Goal: Task Accomplishment & Management: Manage account settings

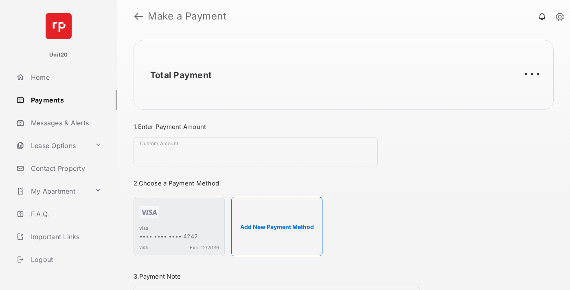
click at [64, 100] on link "Payments" at bounding box center [65, 100] width 104 height 20
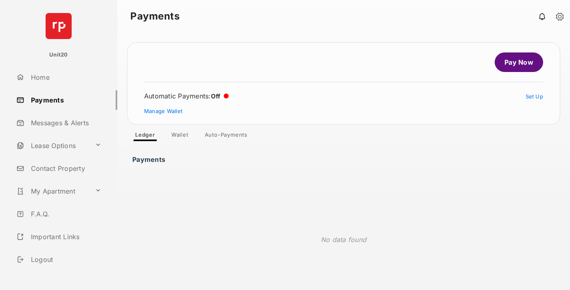
click at [226, 136] on link "Auto-Payments" at bounding box center [226, 137] width 56 height 10
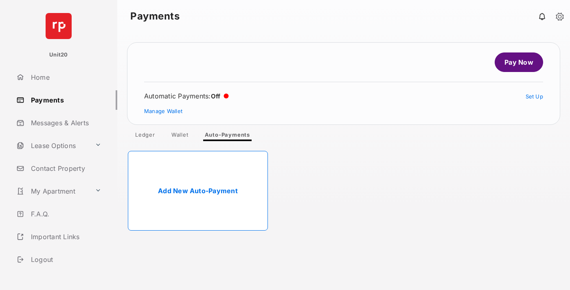
click at [198, 191] on link "Add New Auto-Payment" at bounding box center [198, 191] width 140 height 80
